Goal: Task Accomplishment & Management: Manage account settings

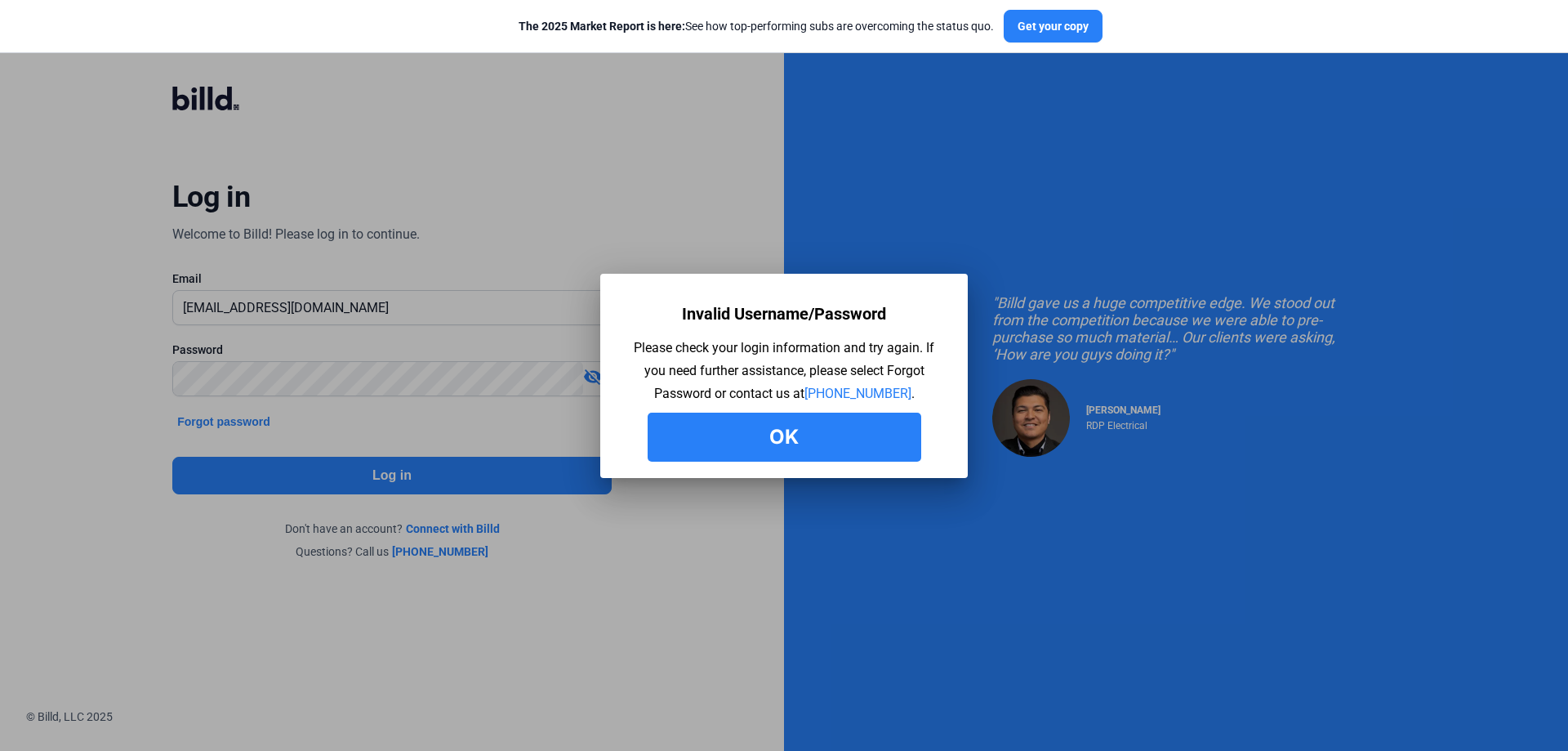
click at [793, 442] on button "Ok" at bounding box center [784, 437] width 274 height 49
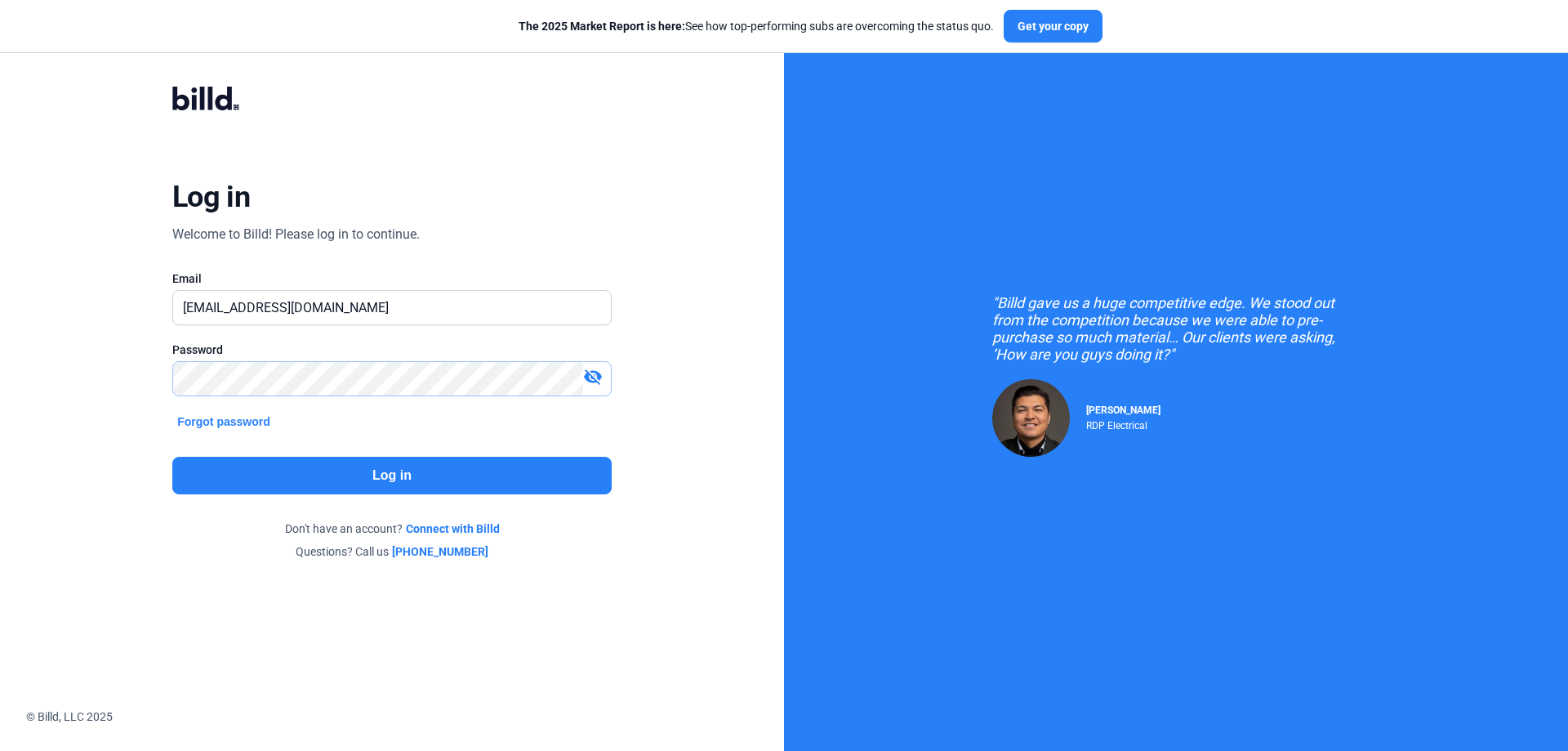
click at [133, 344] on div "Log in Welcome to Billd! Please log in to continue. Email [EMAIL_ADDRESS][DOMAI…" at bounding box center [391, 322] width 564 height 536
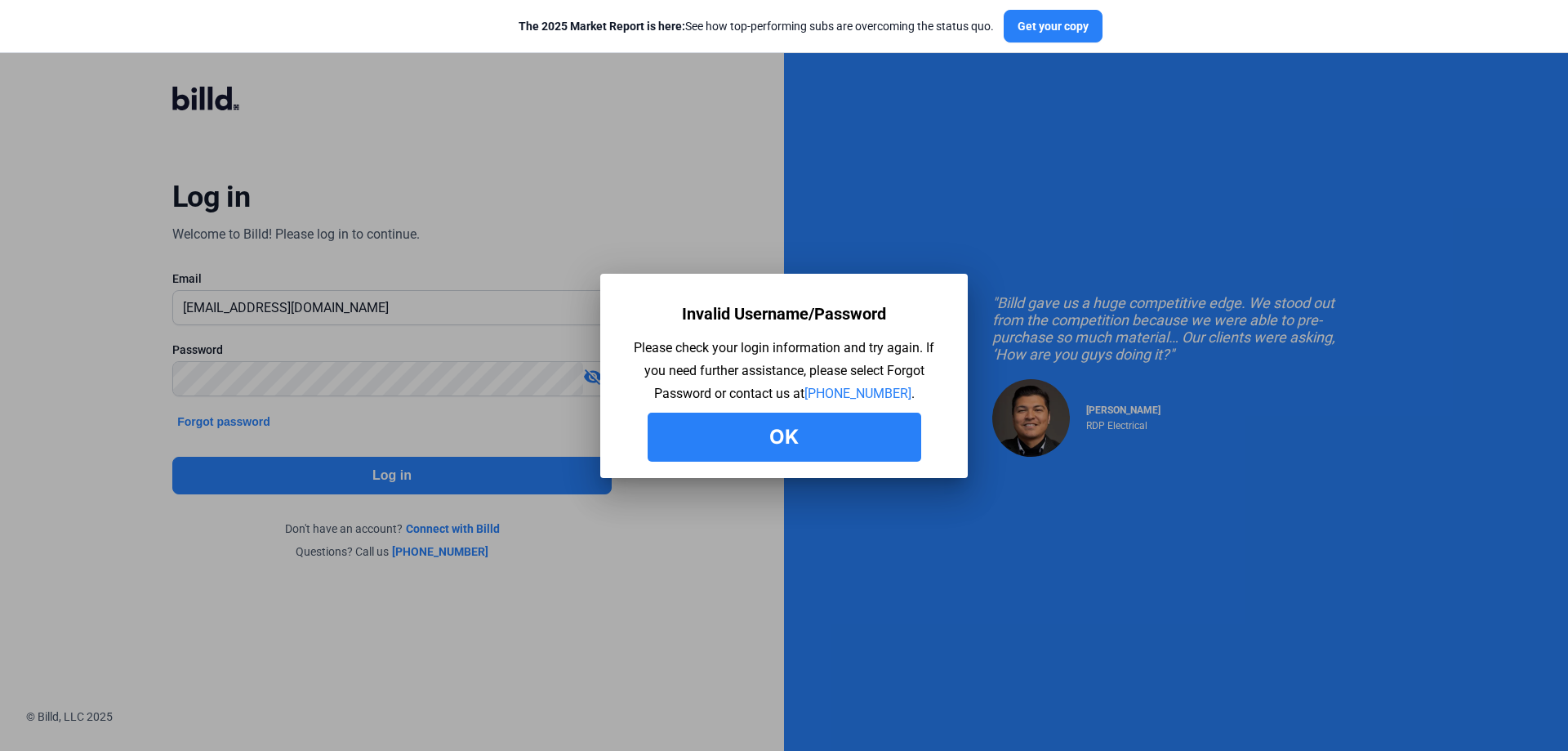
click at [708, 444] on button "Ok" at bounding box center [784, 437] width 274 height 49
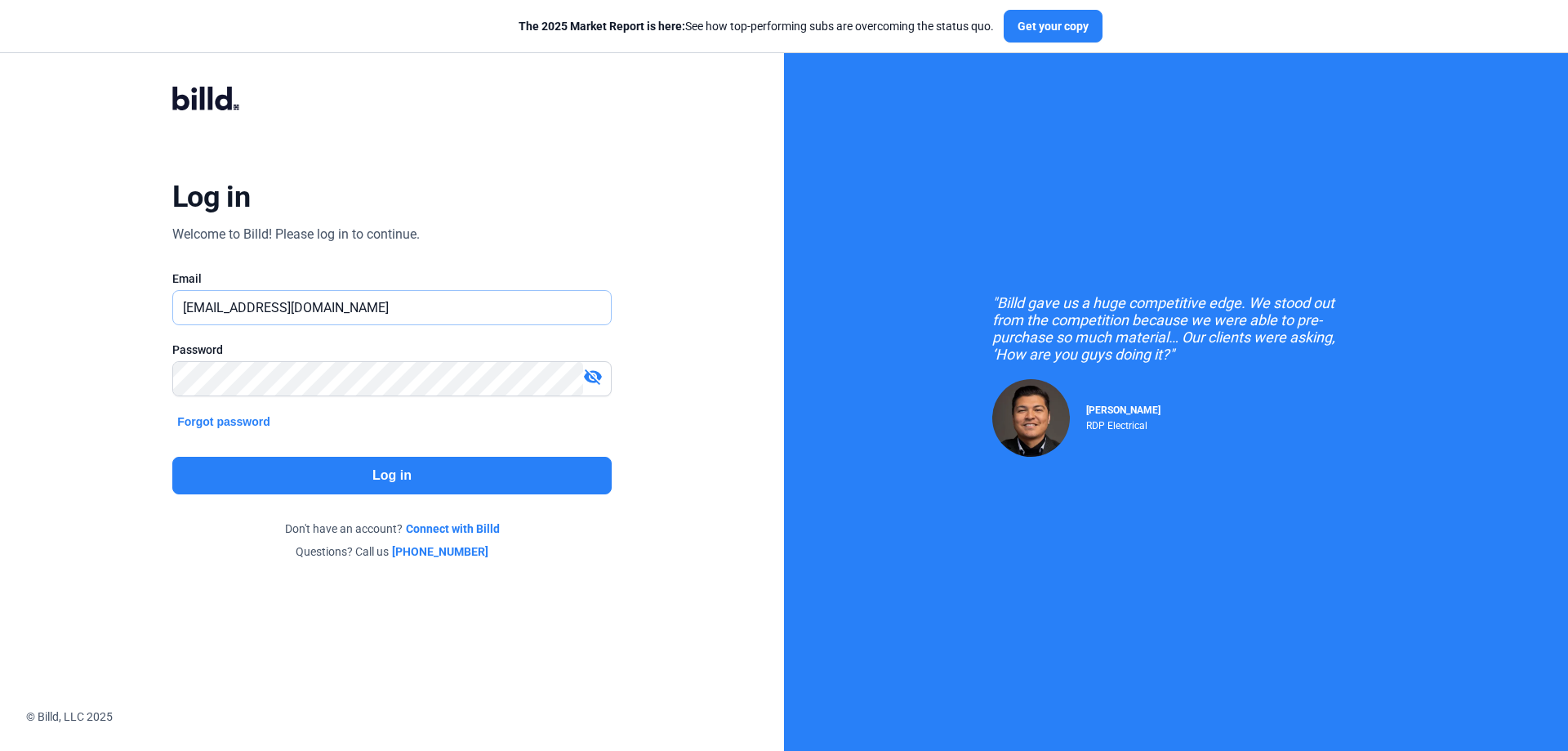
drag, startPoint x: 394, startPoint y: 312, endPoint x: -141, endPoint y: 263, distance: 537.2
click at [0, 263] on html "We value your privacy We use cookies to enhance your browsing experience, serve…" at bounding box center [784, 375] width 1568 height 751
type input "[PERSON_NAME][EMAIL_ADDRESS][DOMAIN_NAME]"
click at [594, 379] on mat-icon "visibility_off" at bounding box center [592, 376] width 20 height 20
click at [391, 472] on button "Log in" at bounding box center [392, 476] width 440 height 38
